Goal: Information Seeking & Learning: Learn about a topic

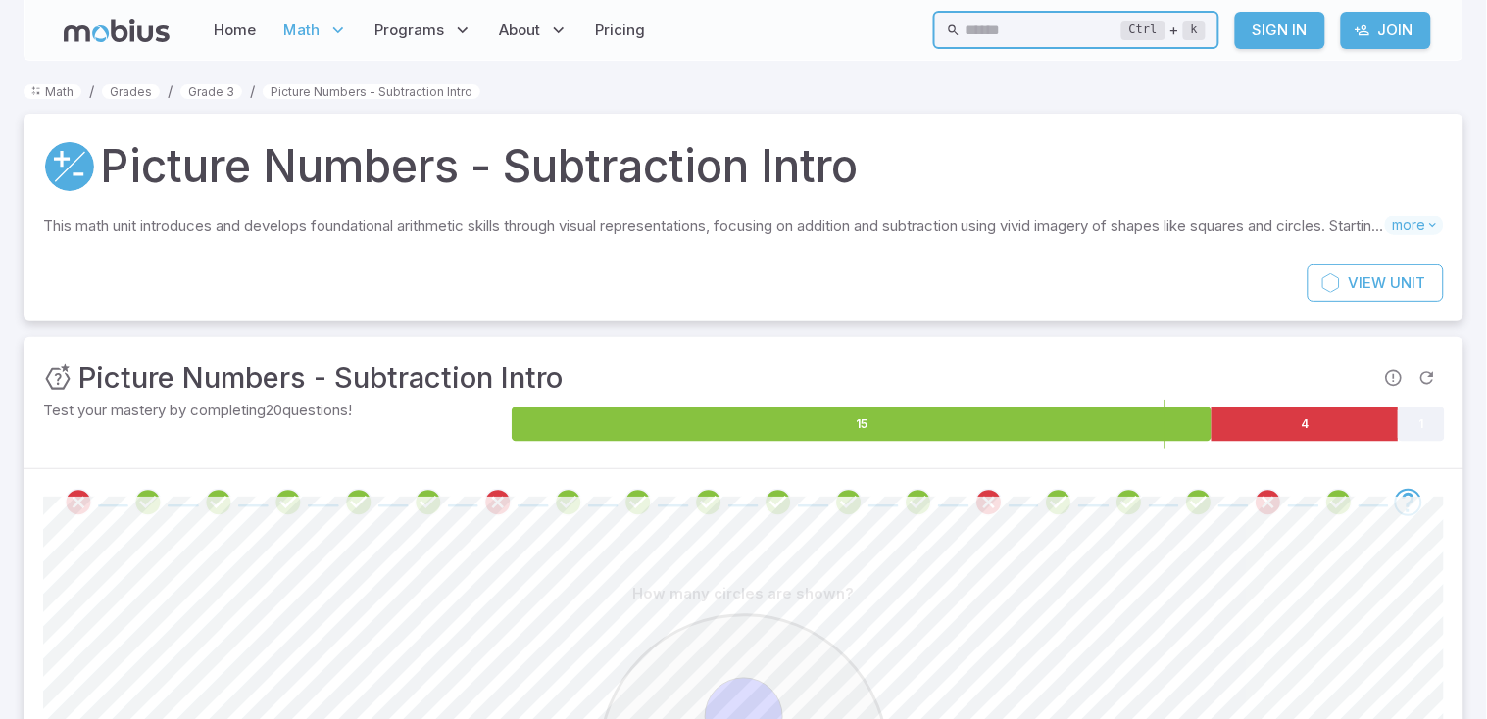
click at [1007, 33] on input "text" at bounding box center [1042, 30] width 157 height 38
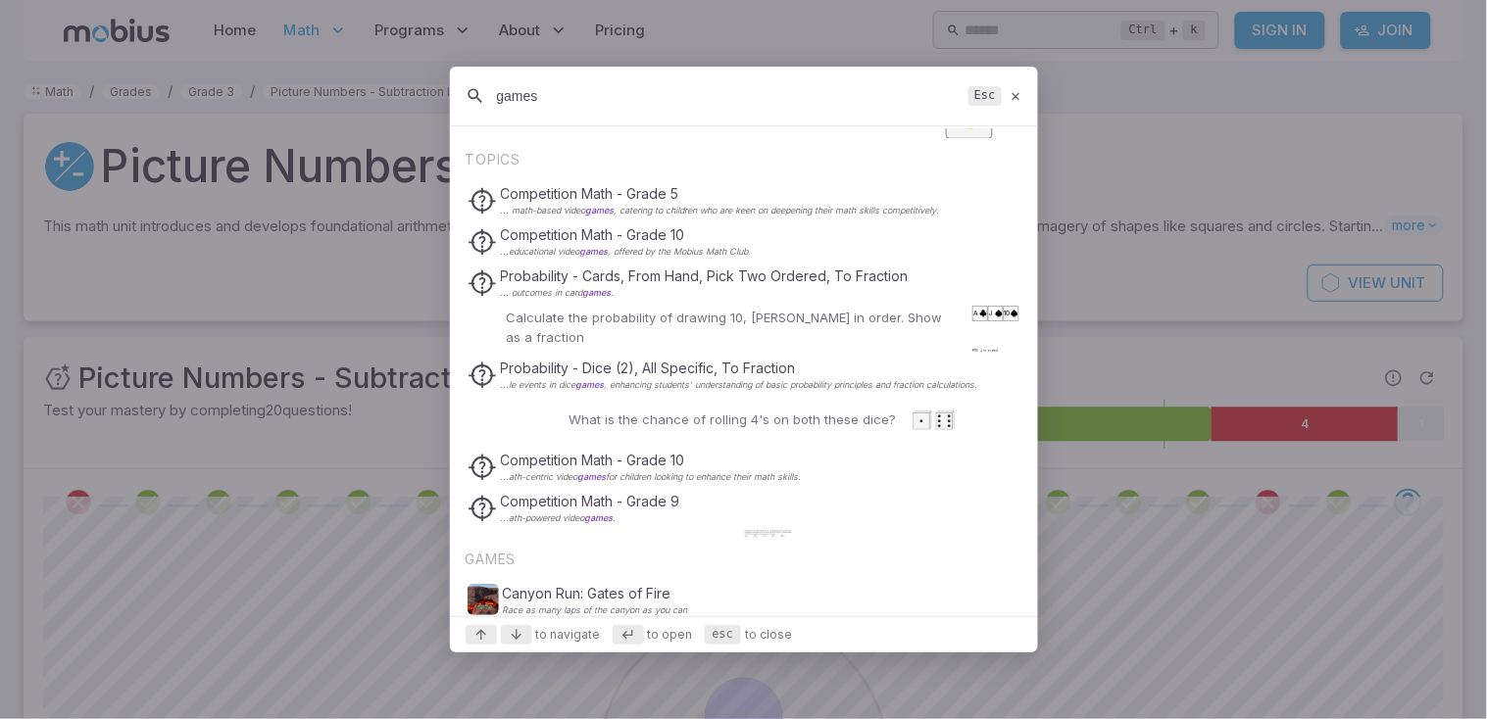
scroll to position [583, 0]
type input "games"
click at [1016, 89] on icon at bounding box center [1015, 96] width 13 height 15
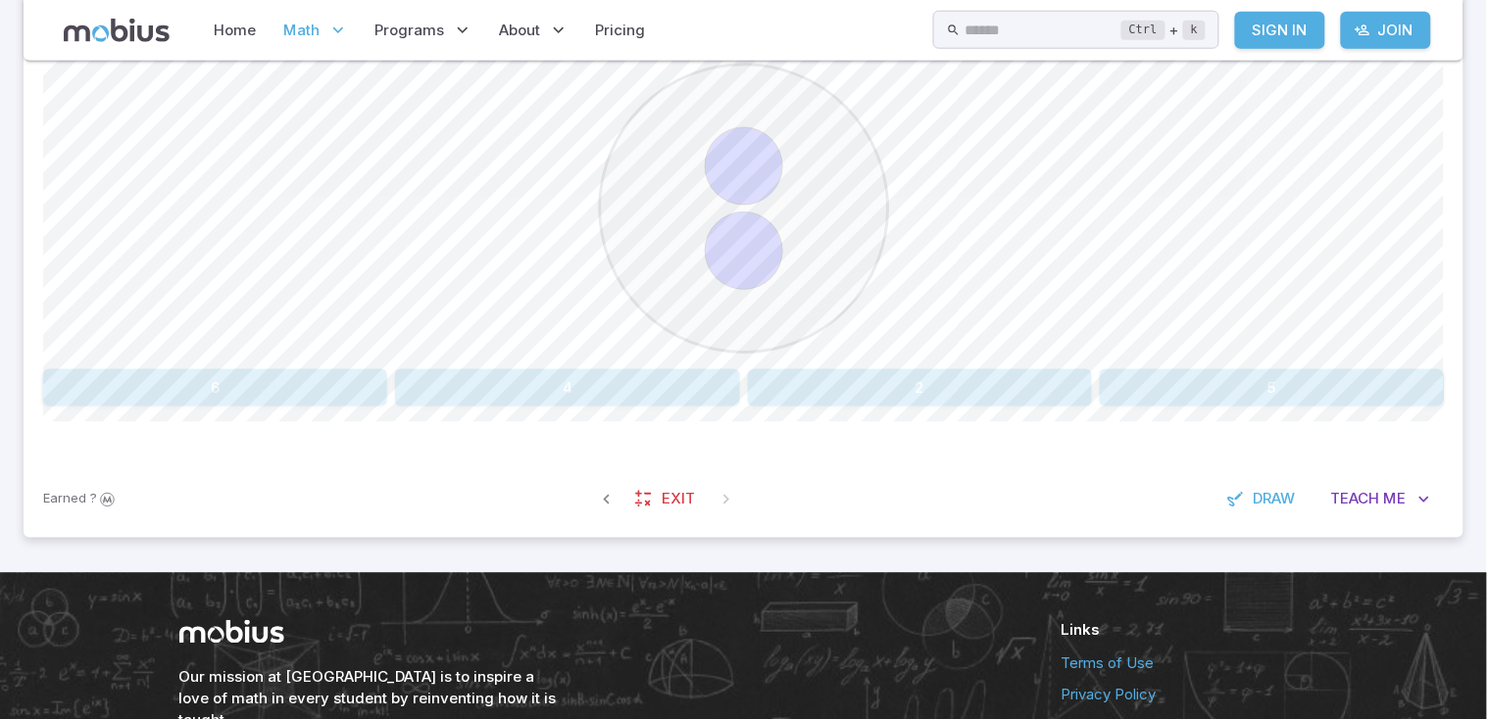
scroll to position [560, 0]
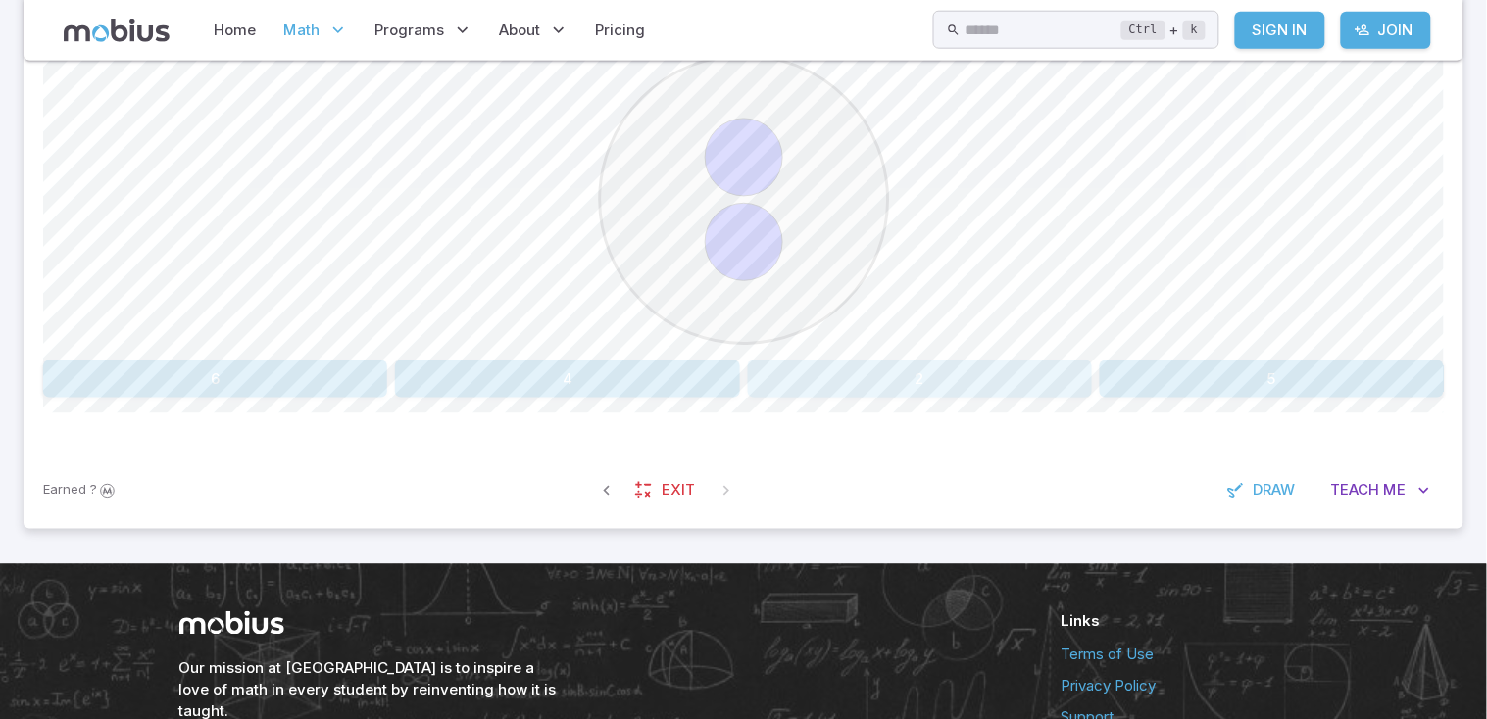
click at [921, 375] on button "2" at bounding box center [920, 379] width 344 height 37
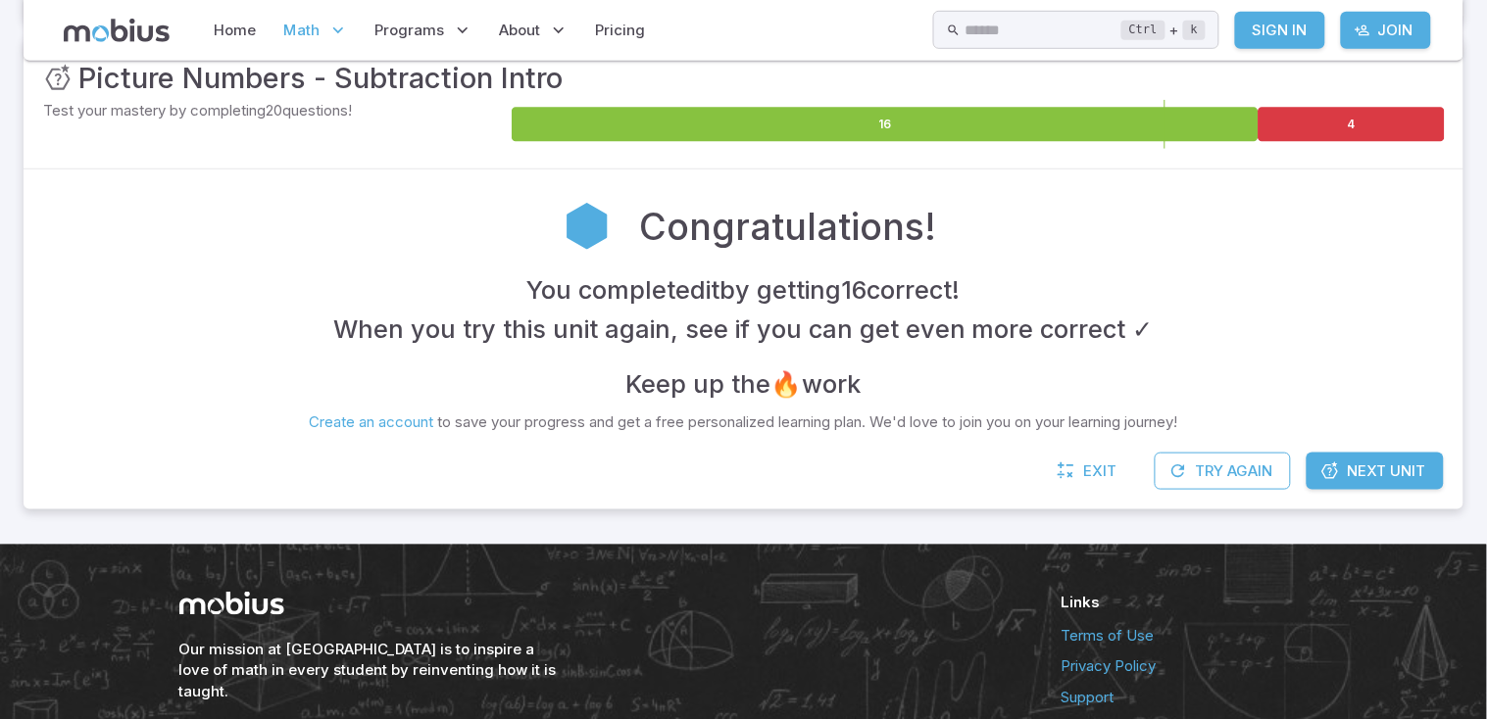
scroll to position [301, 0]
click at [1358, 469] on span "Next Unit" at bounding box center [1387, 471] width 78 height 22
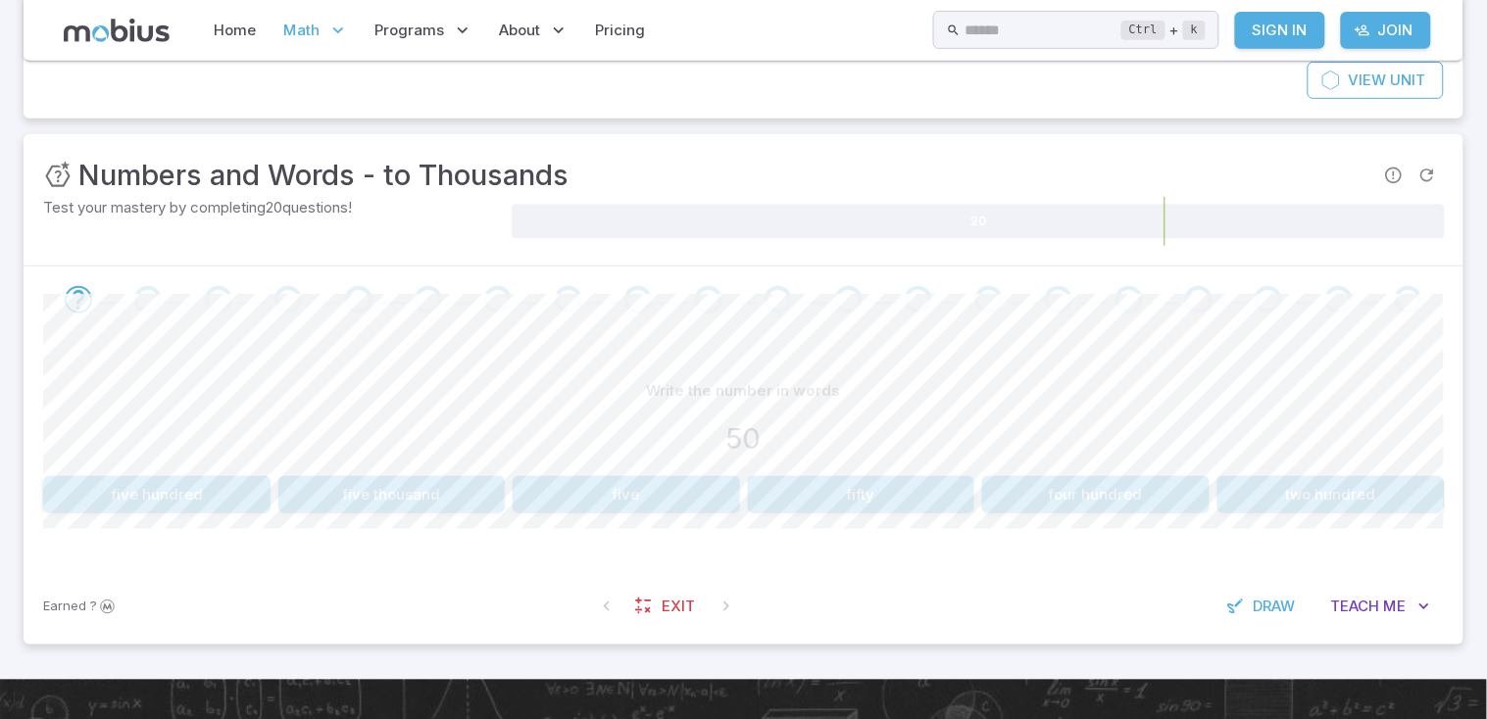
scroll to position [207, 0]
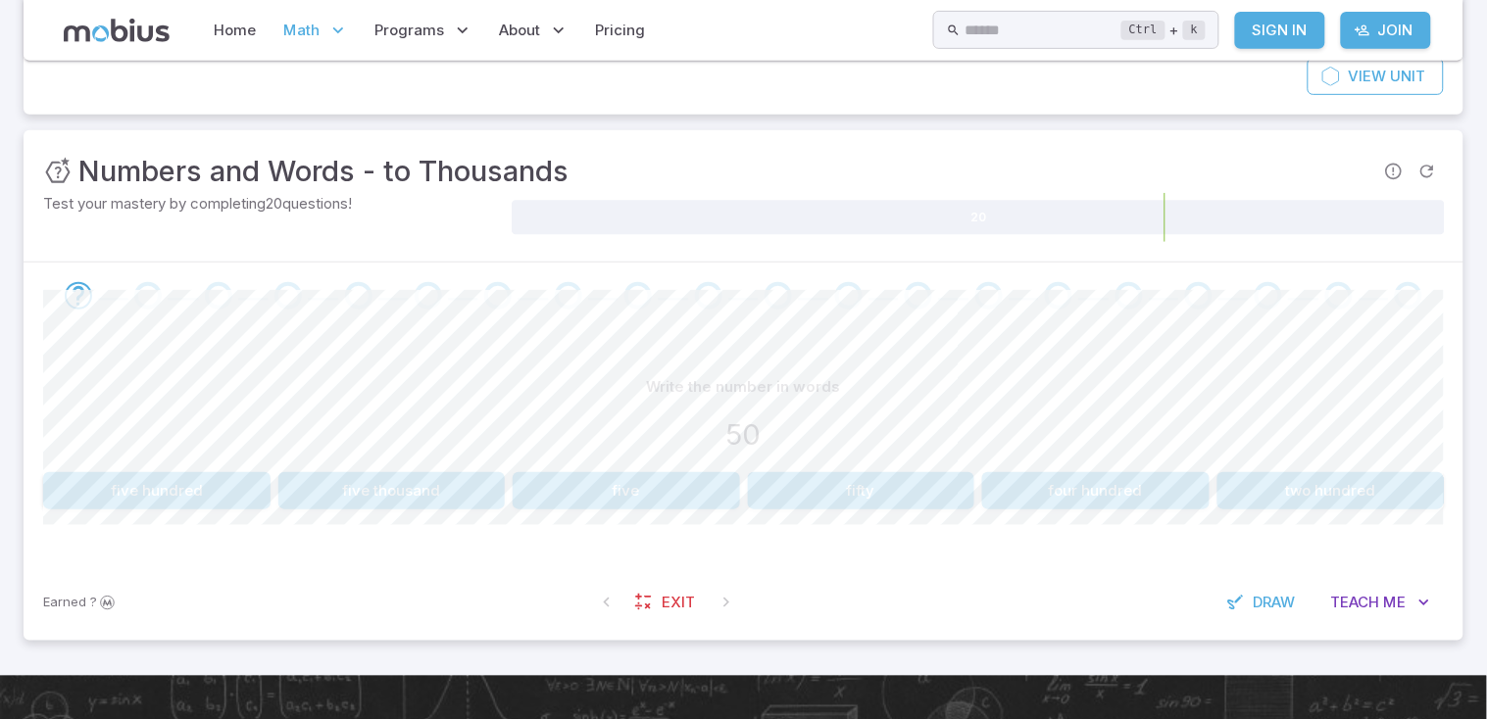
click at [453, 493] on button "five thousand" at bounding box center [391, 490] width 227 height 37
click at [642, 494] on button "thirty" at bounding box center [626, 490] width 227 height 37
click at [894, 486] on button "40" at bounding box center [861, 490] width 227 height 37
click at [244, 487] on button "four thousand" at bounding box center [156, 490] width 227 height 37
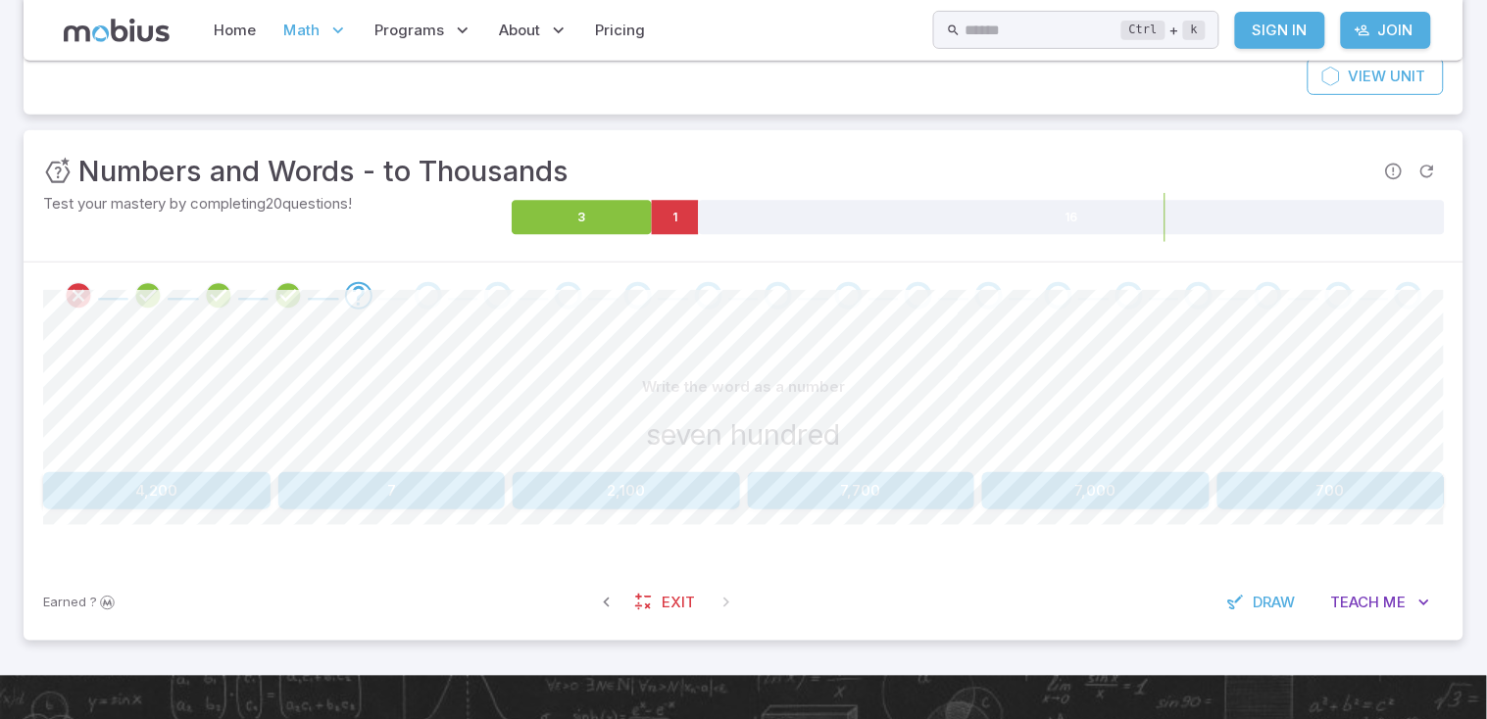
click at [405, 498] on button "7" at bounding box center [391, 490] width 227 height 37
click at [1322, 479] on button "10" at bounding box center [1330, 490] width 227 height 37
click at [397, 494] on button "thirty thousand" at bounding box center [391, 490] width 227 height 37
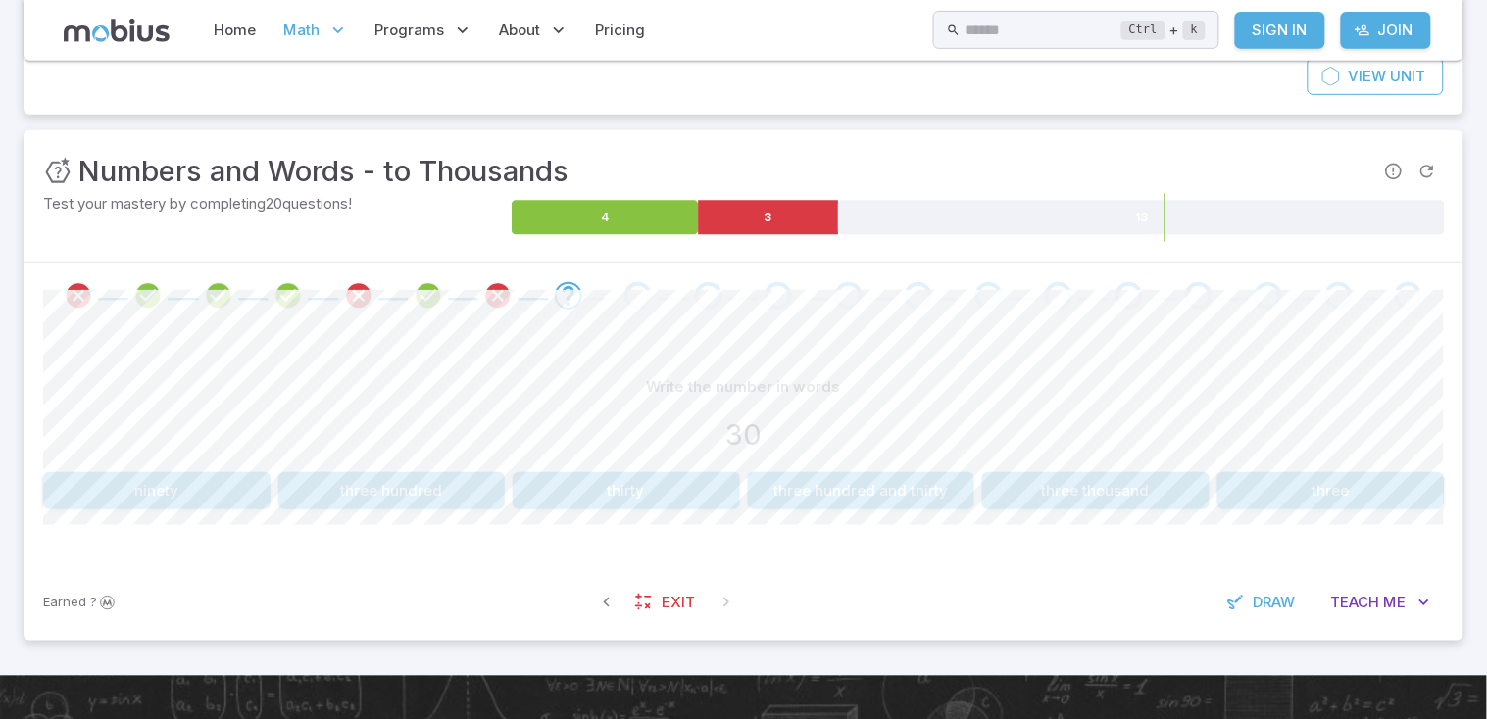
click at [643, 493] on button "thirty" at bounding box center [626, 490] width 227 height 37
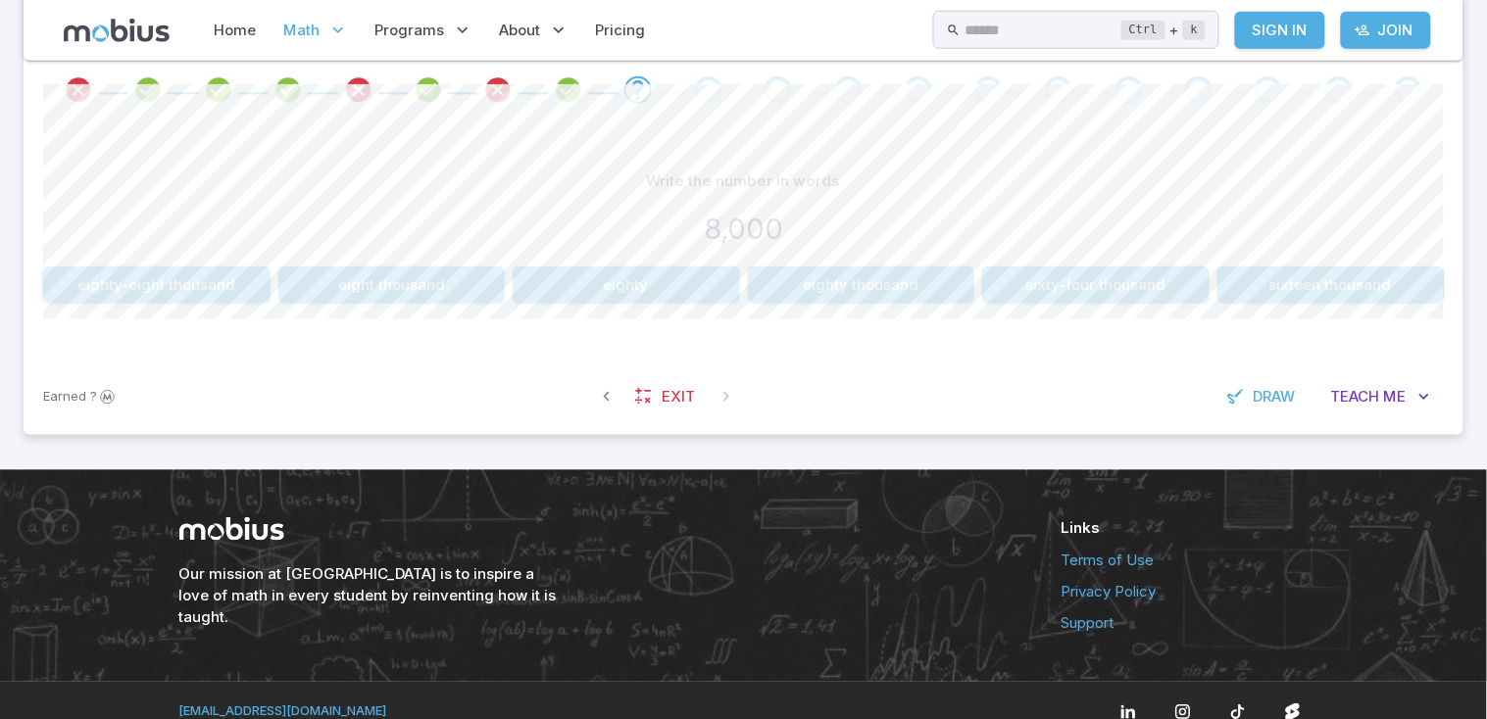
scroll to position [412, 0]
click at [454, 274] on button "eight thousand" at bounding box center [391, 286] width 227 height 37
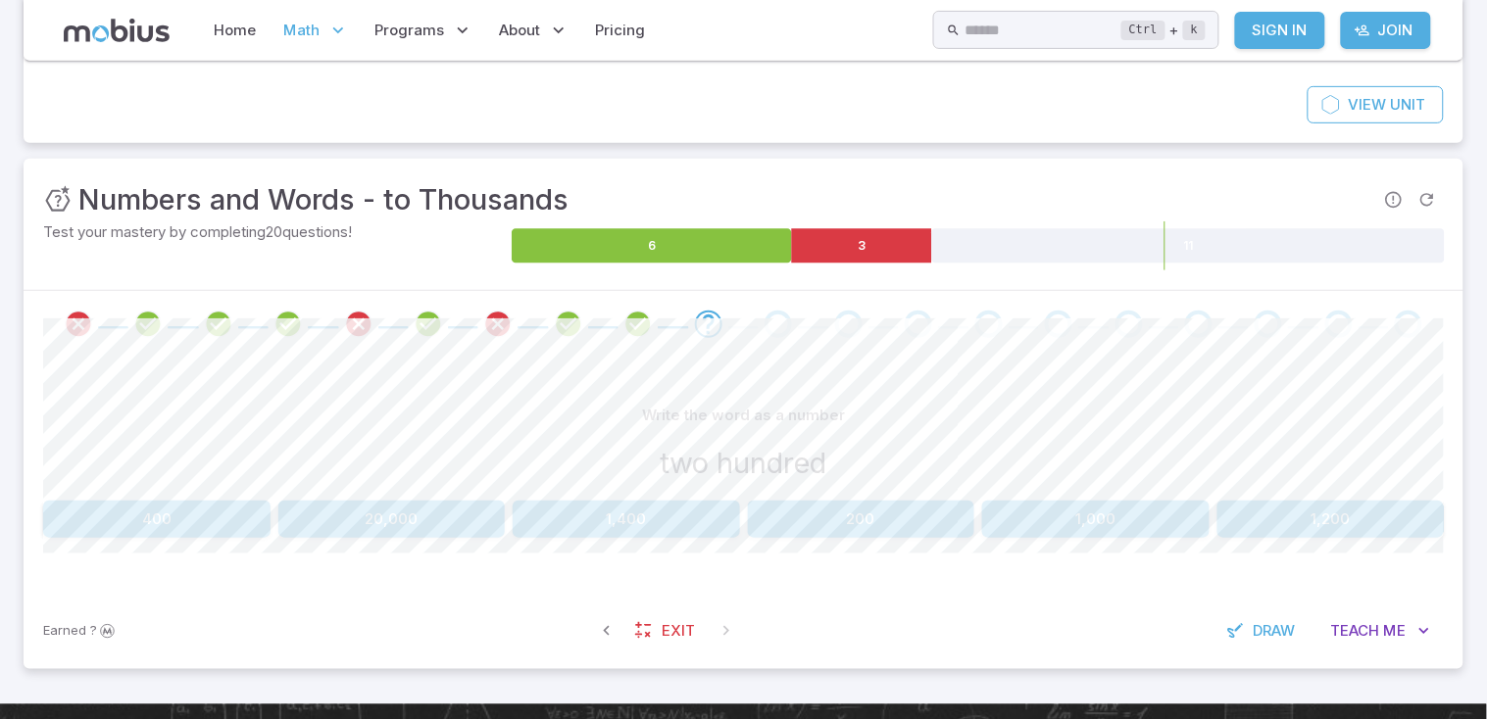
scroll to position [187, 0]
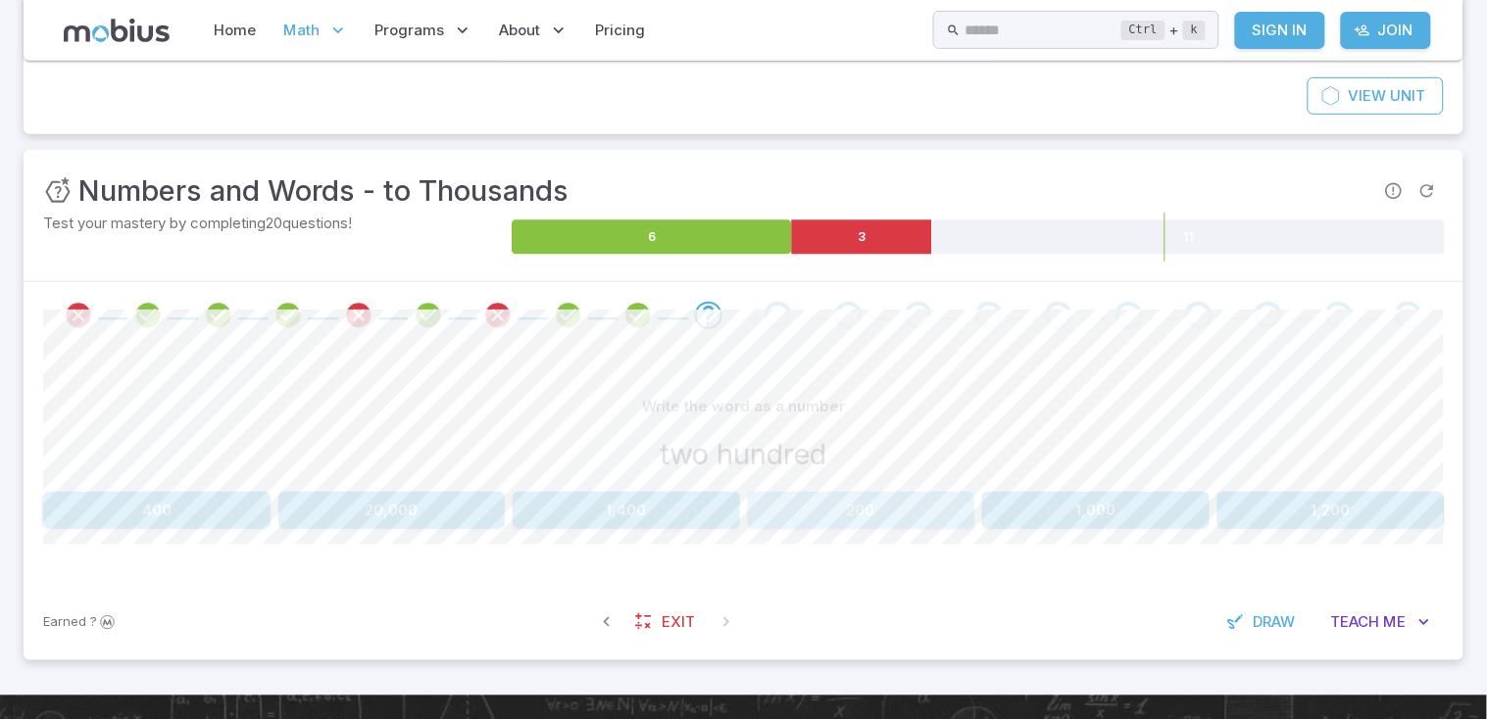
click at [895, 513] on button "200" at bounding box center [861, 510] width 227 height 37
